Goal: Information Seeking & Learning: Learn about a topic

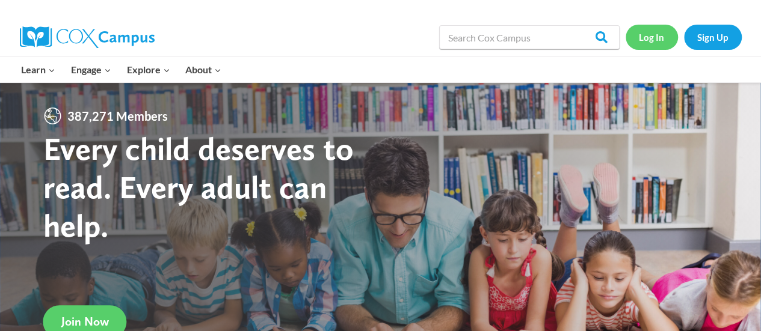
click at [643, 32] on link "Log In" at bounding box center [652, 37] width 52 height 25
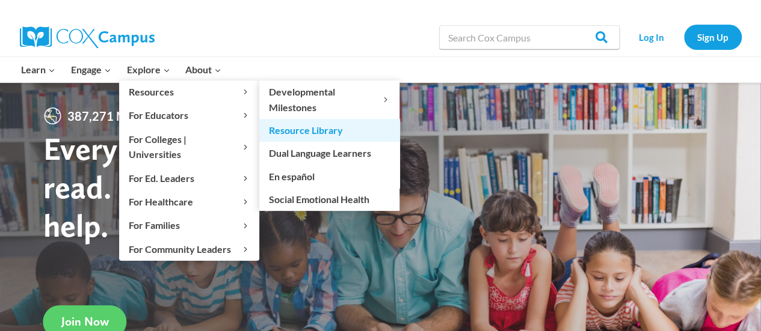
click at [360, 123] on link "Resource Library" at bounding box center [329, 130] width 140 height 23
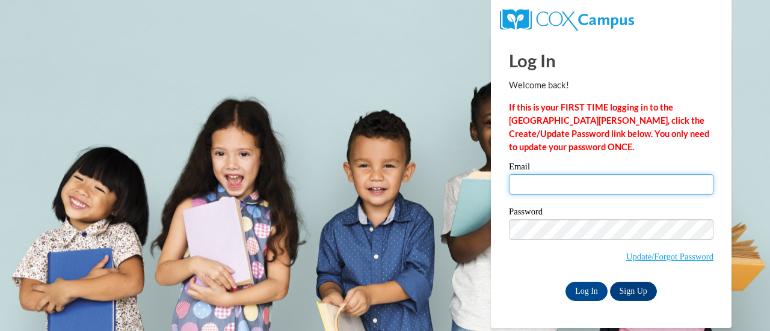
click at [590, 188] on input "Email" at bounding box center [611, 184] width 205 height 20
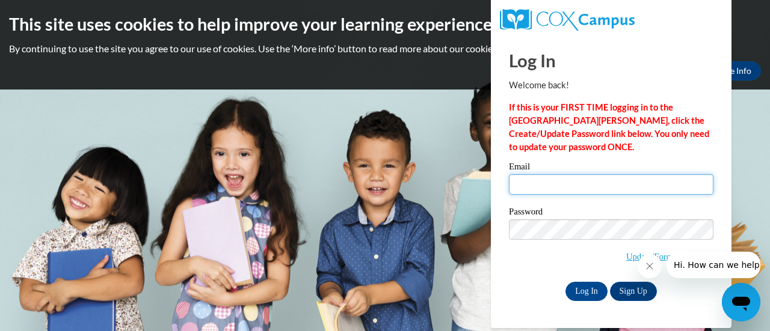
type input "vanessa.pacheco@dalton.k12.ga.us"
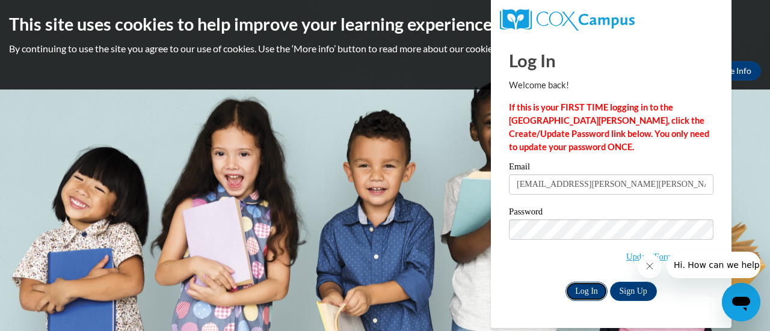
click at [596, 286] on input "Log In" at bounding box center [586, 291] width 42 height 19
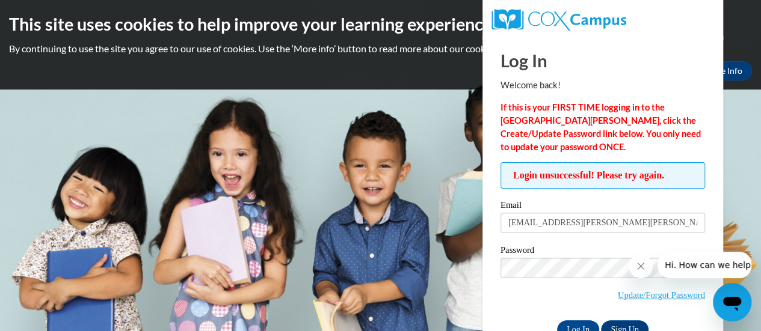
scroll to position [34, 0]
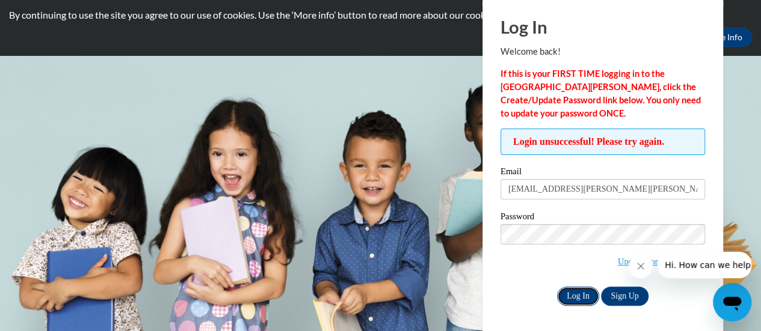
click at [583, 293] on input "Log In" at bounding box center [578, 296] width 42 height 19
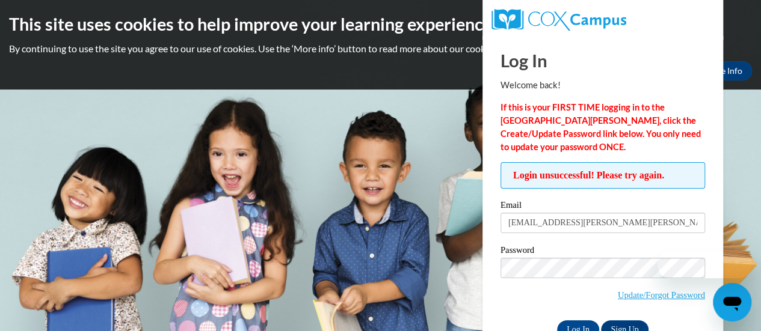
click at [460, 215] on body "This site uses cookies to help improve your learning experience. By continuing …" at bounding box center [380, 165] width 761 height 331
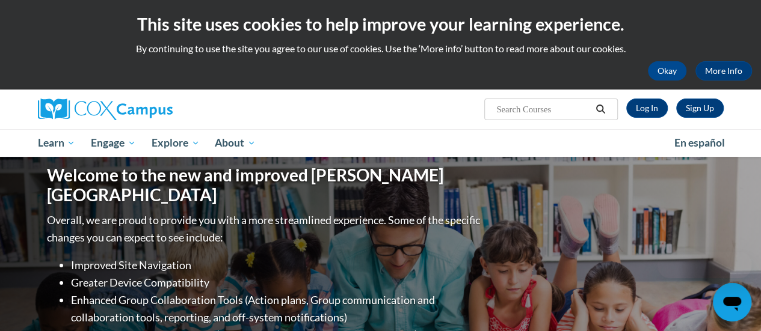
click at [535, 108] on input "Search..." at bounding box center [543, 109] width 96 height 14
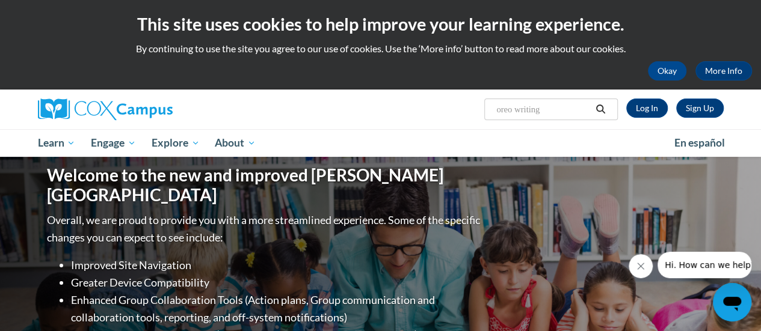
type input "oreo writing"
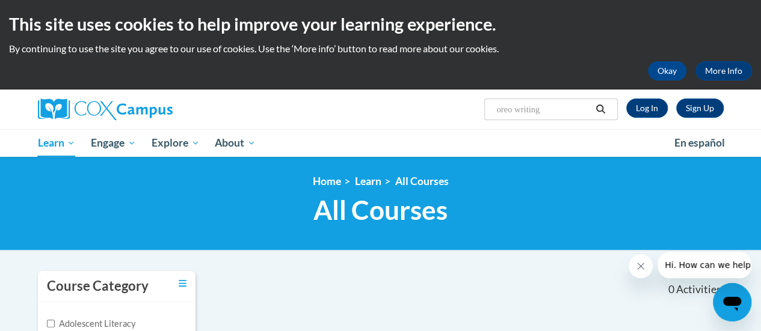
click at [559, 106] on input "oreo writing" at bounding box center [543, 109] width 96 height 14
type input "oreo"
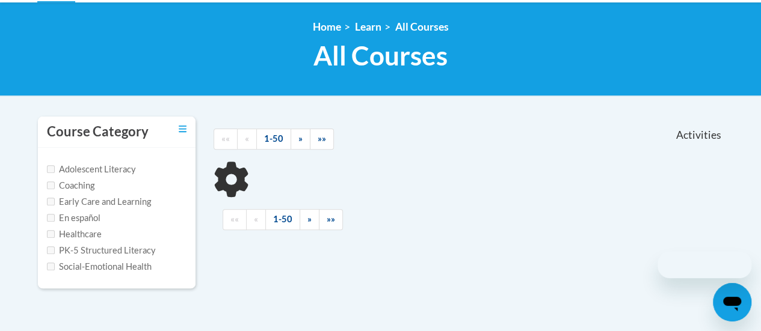
scroll to position [180, 0]
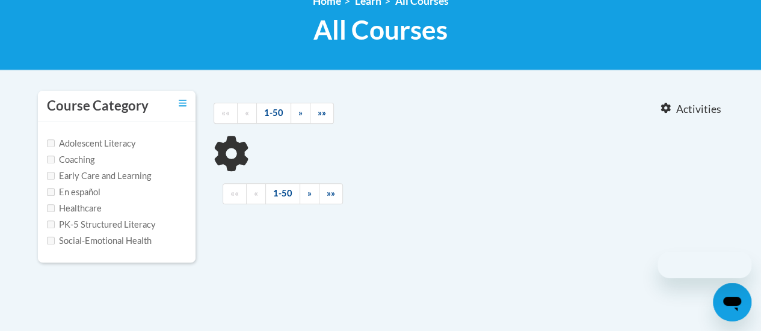
type input "oreo"
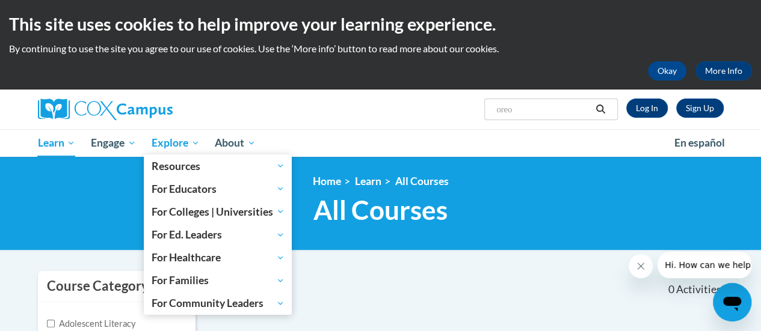
scroll to position [60, 0]
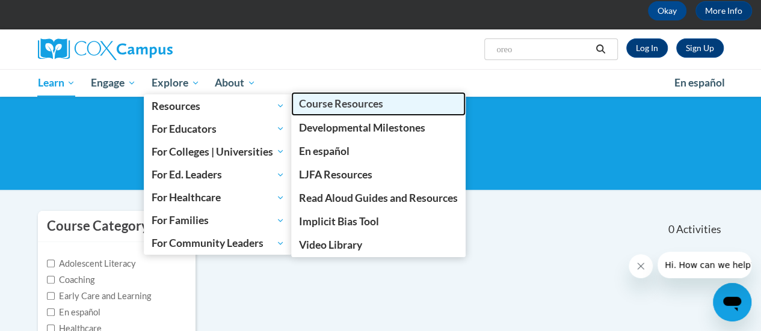
click at [357, 106] on span "Course Resources" at bounding box center [341, 103] width 84 height 13
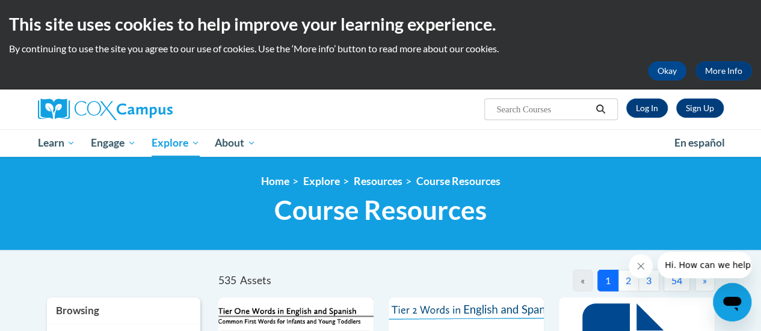
click at [526, 113] on input "Search..." at bounding box center [543, 109] width 96 height 14
type input "oreo"
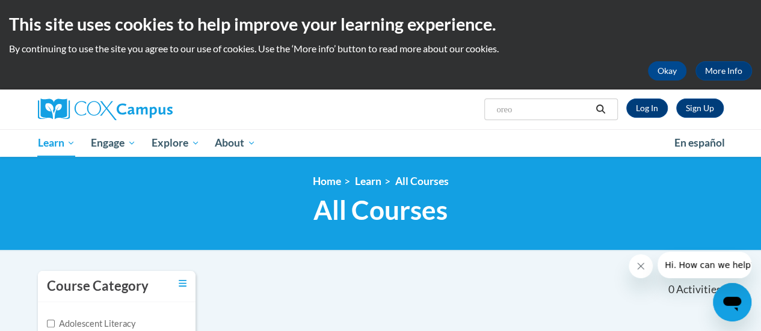
click at [550, 108] on input "oreo" at bounding box center [543, 109] width 96 height 14
type input "opinion"
